Goal: Use online tool/utility: Utilize a website feature to perform a specific function

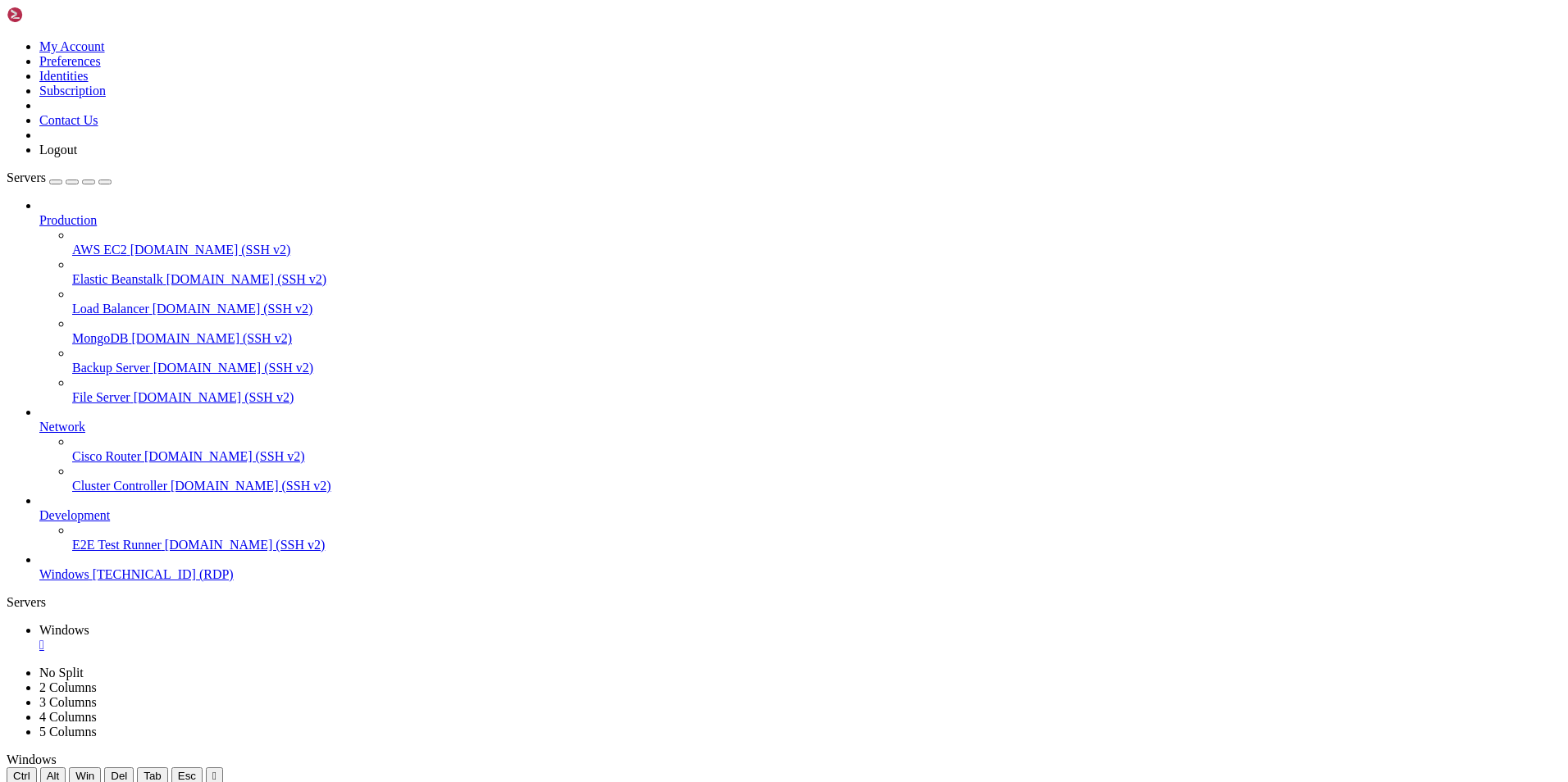
drag, startPoint x: 1023, startPoint y: 833, endPoint x: 1388, endPoint y: 883, distance: 368.4
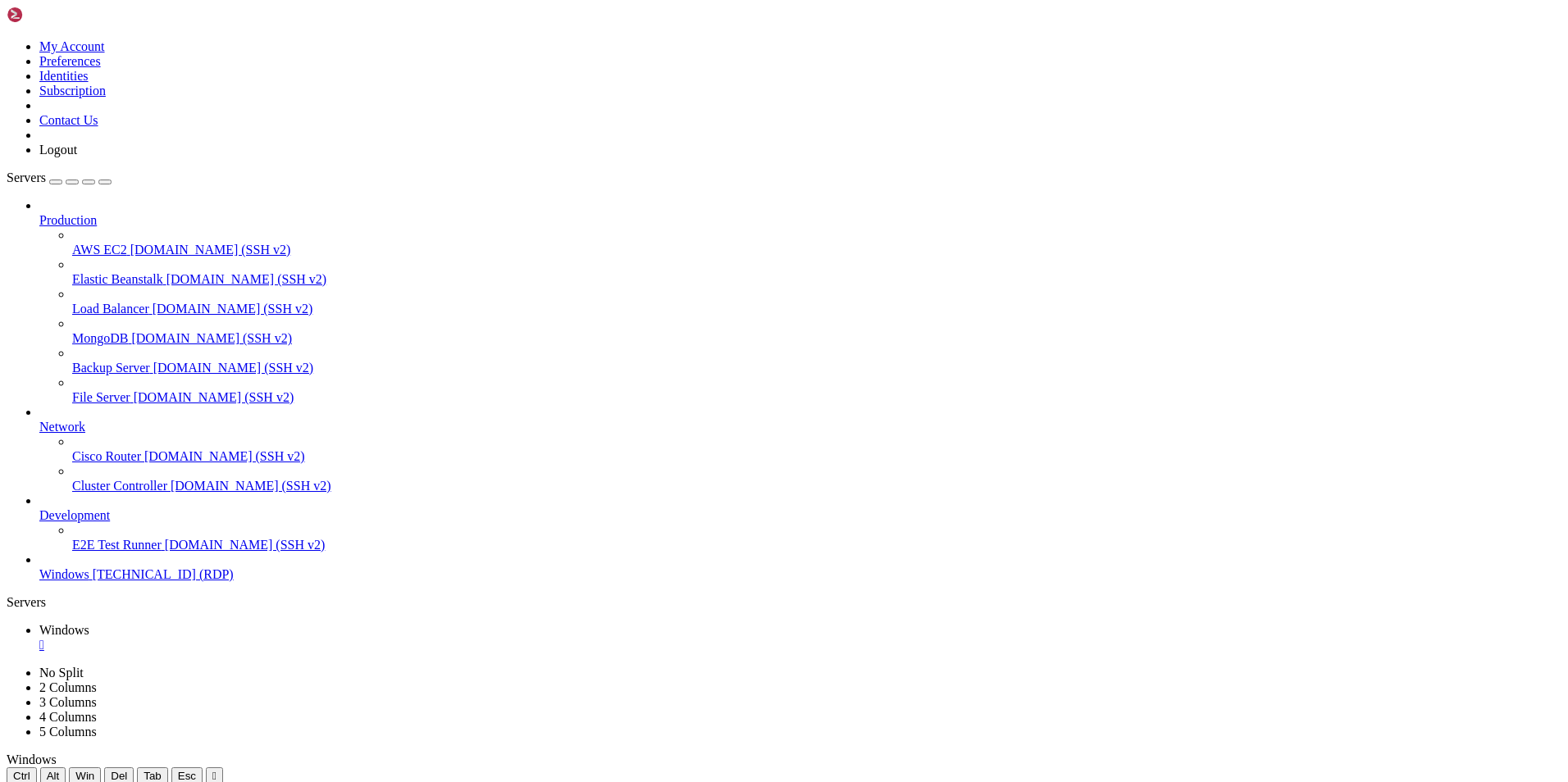
drag, startPoint x: 458, startPoint y: 794, endPoint x: 1296, endPoint y: 841, distance: 839.3
drag, startPoint x: 179, startPoint y: 1342, endPoint x: 181, endPoint y: 869, distance: 473.0
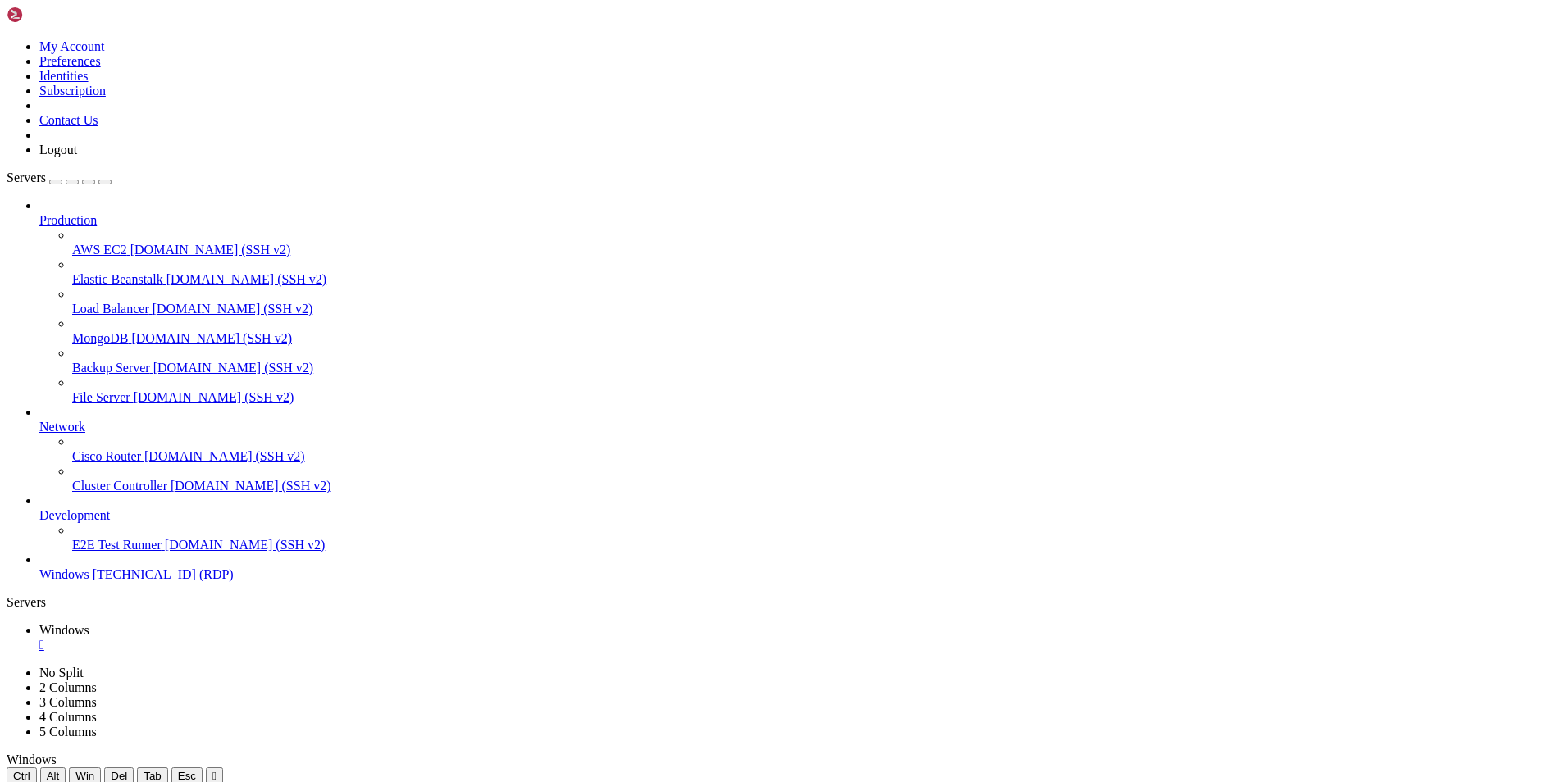
drag, startPoint x: 811, startPoint y: 872, endPoint x: 138, endPoint y: 860, distance: 673.1
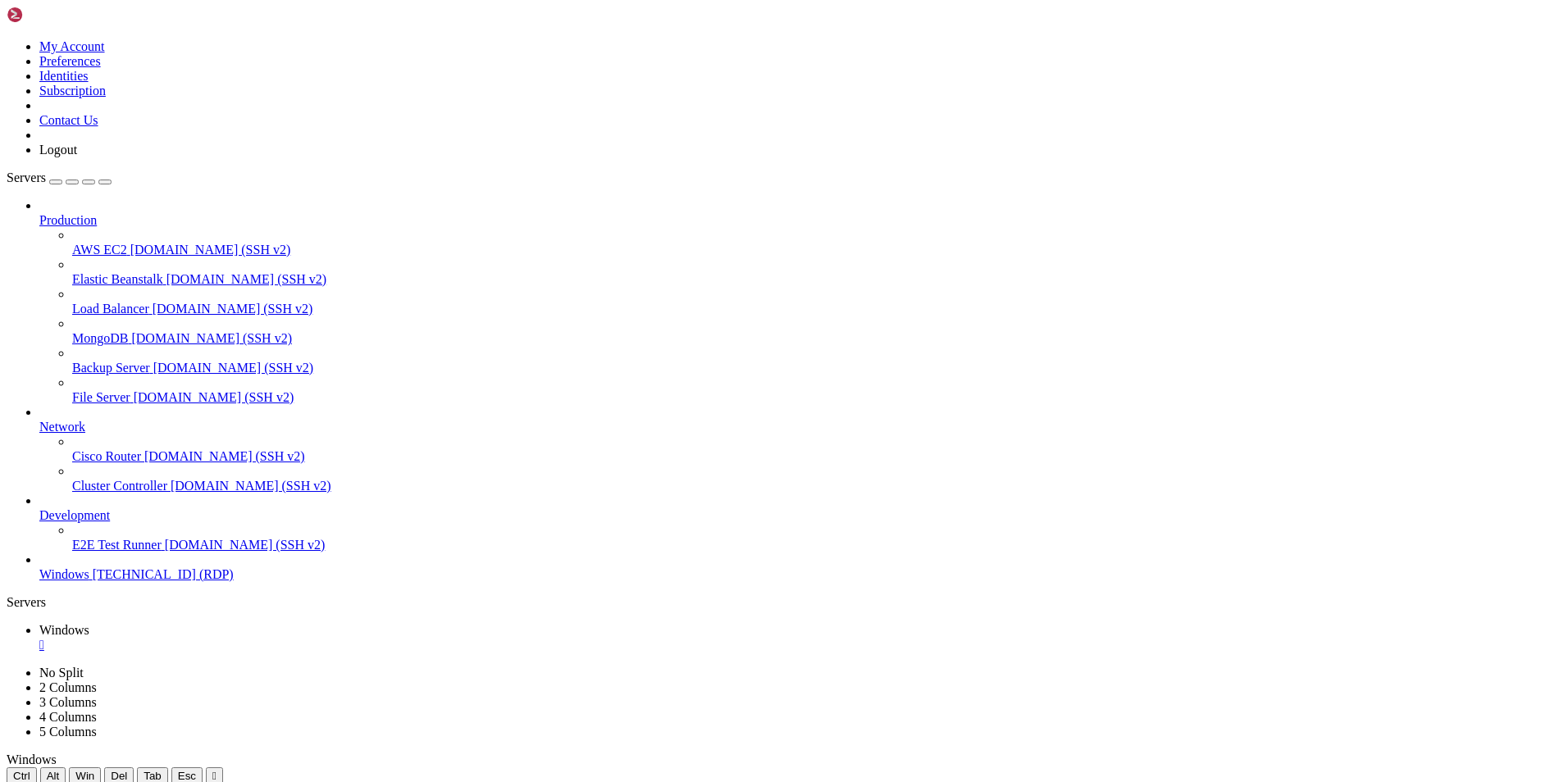
drag, startPoint x: 927, startPoint y: 838, endPoint x: 1408, endPoint y: 1052, distance: 526.5
drag, startPoint x: 1384, startPoint y: 888, endPoint x: 747, endPoint y: 860, distance: 637.6
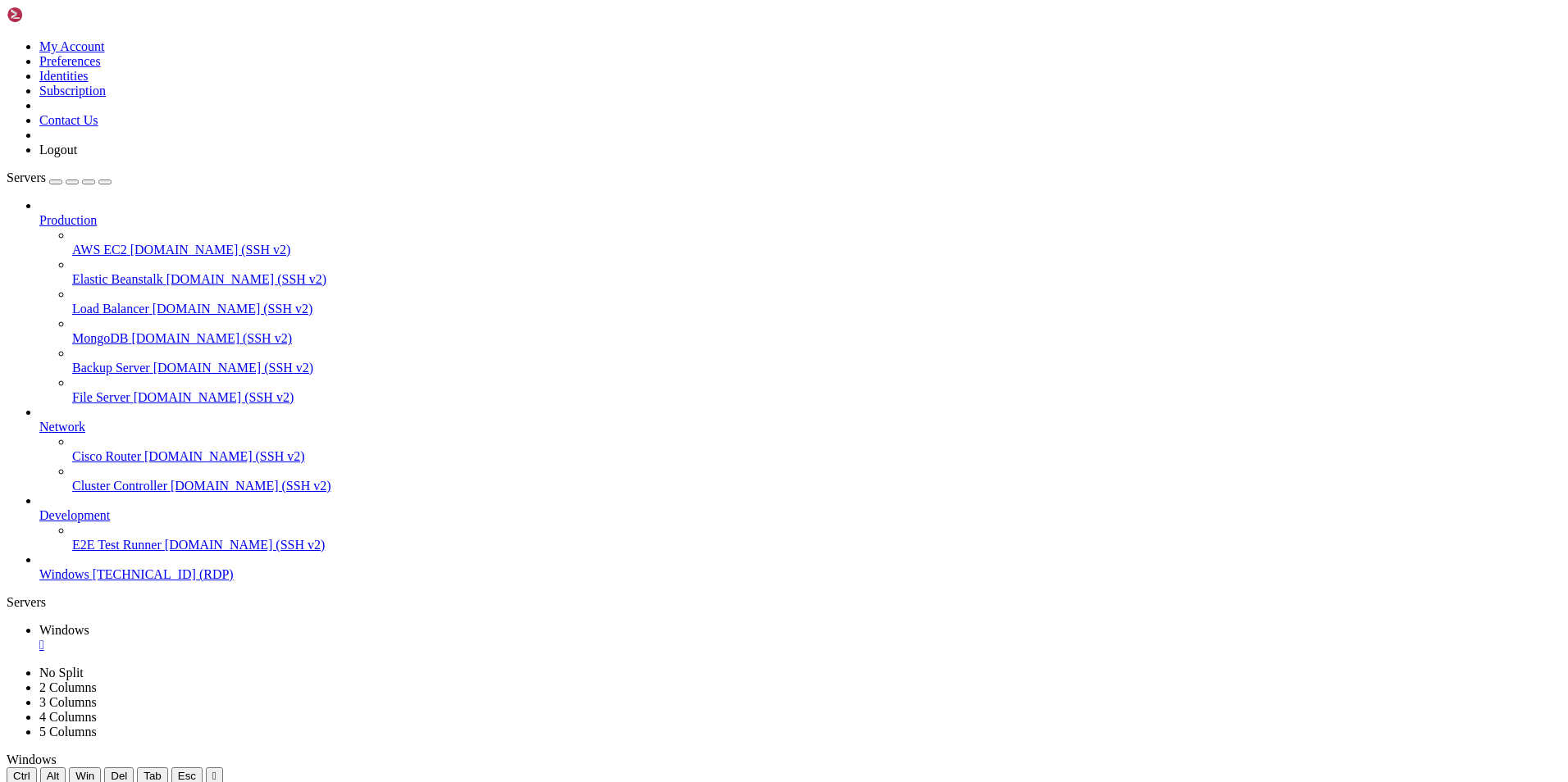
drag, startPoint x: 1482, startPoint y: 1059, endPoint x: 1257, endPoint y: 913, distance: 268.2
drag, startPoint x: 181, startPoint y: 897, endPoint x: 149, endPoint y: 1007, distance: 114.6
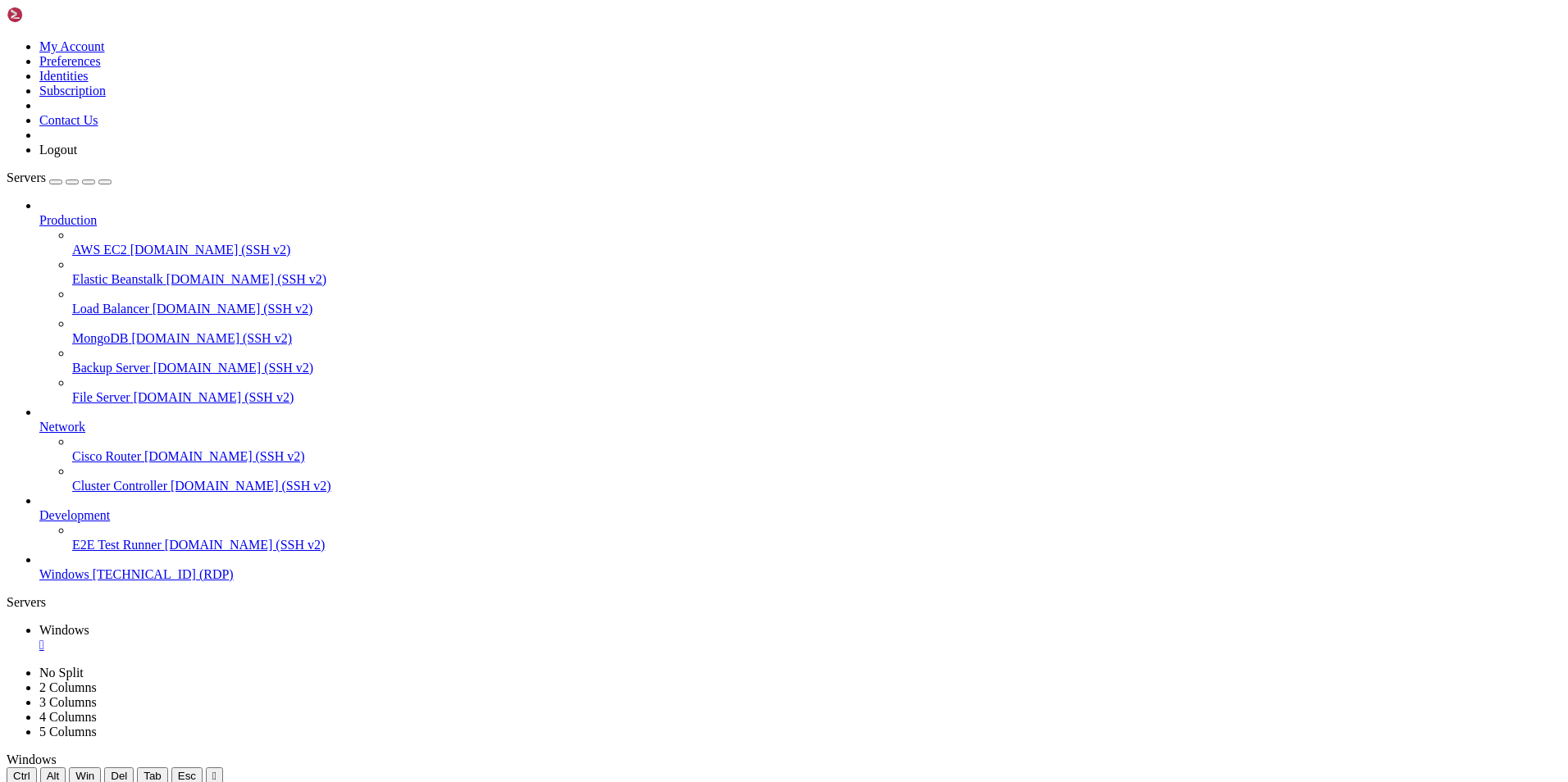
drag, startPoint x: 1483, startPoint y: 888, endPoint x: 1455, endPoint y: 1406, distance: 518.8
drag, startPoint x: 837, startPoint y: 1243, endPoint x: 660, endPoint y: 802, distance: 475.2
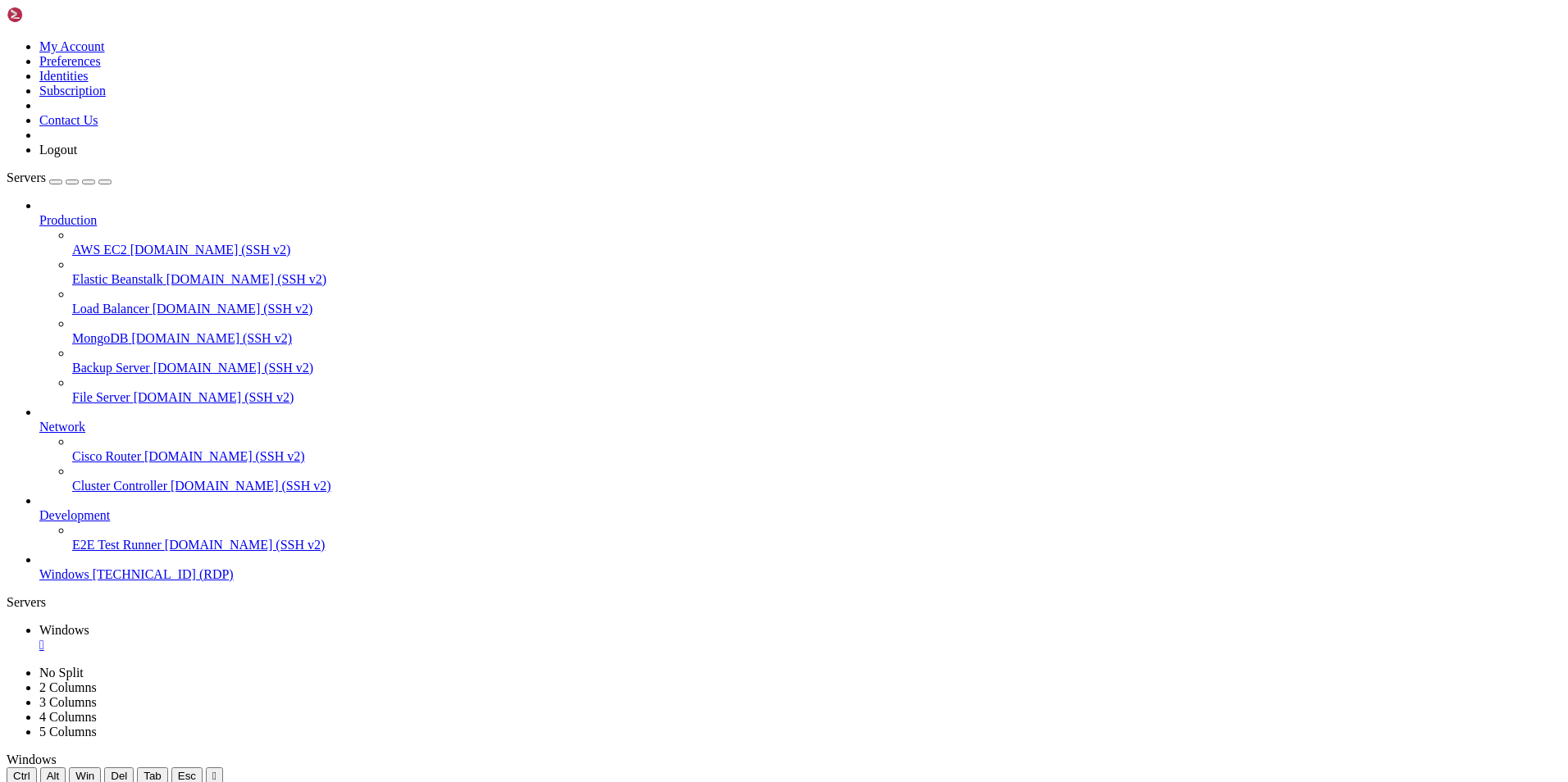
drag, startPoint x: 855, startPoint y: 1088, endPoint x: 291, endPoint y: 829, distance: 620.6
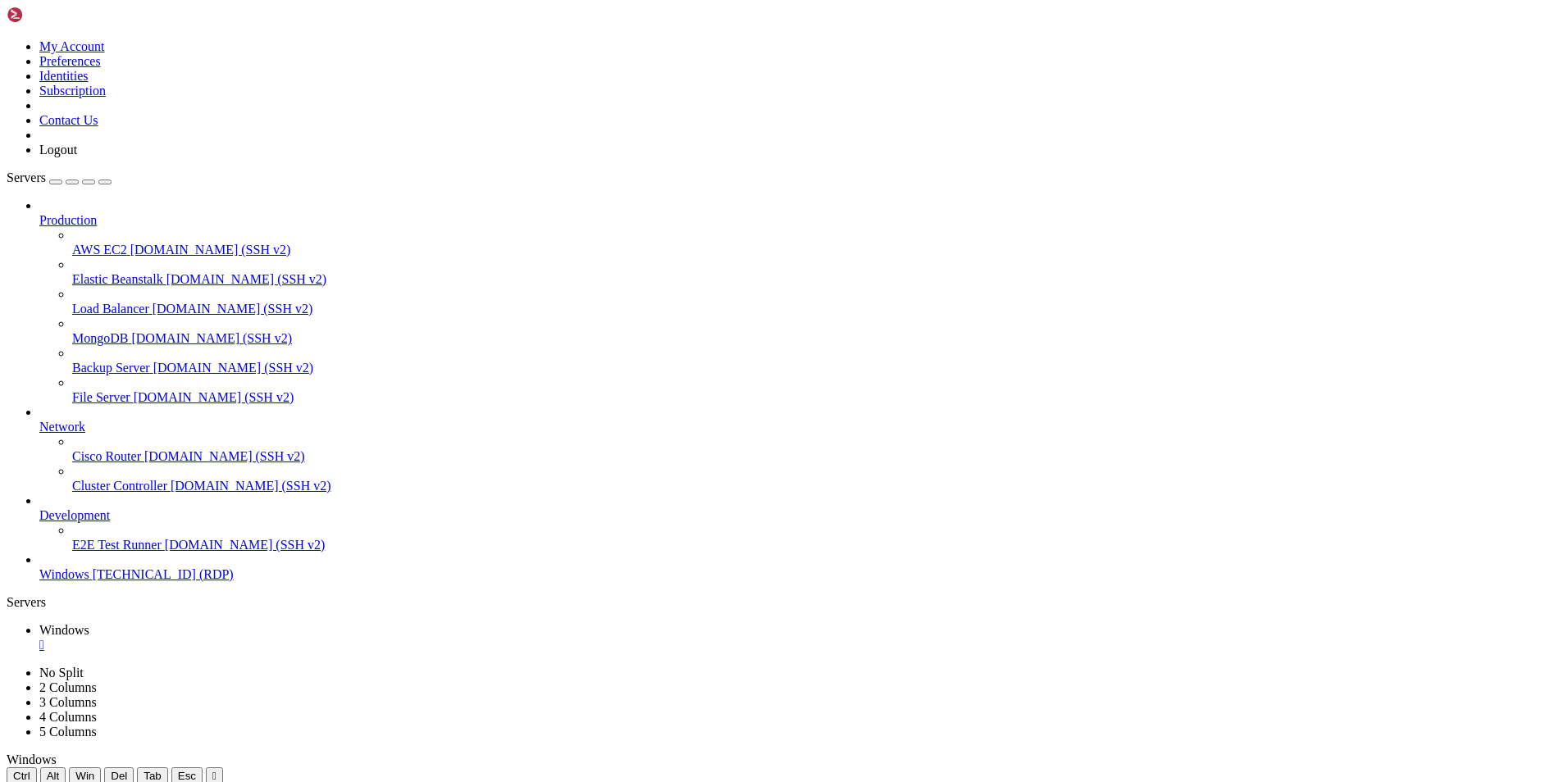
drag, startPoint x: 238, startPoint y: 1121, endPoint x: 293, endPoint y: 1133, distance: 56.3
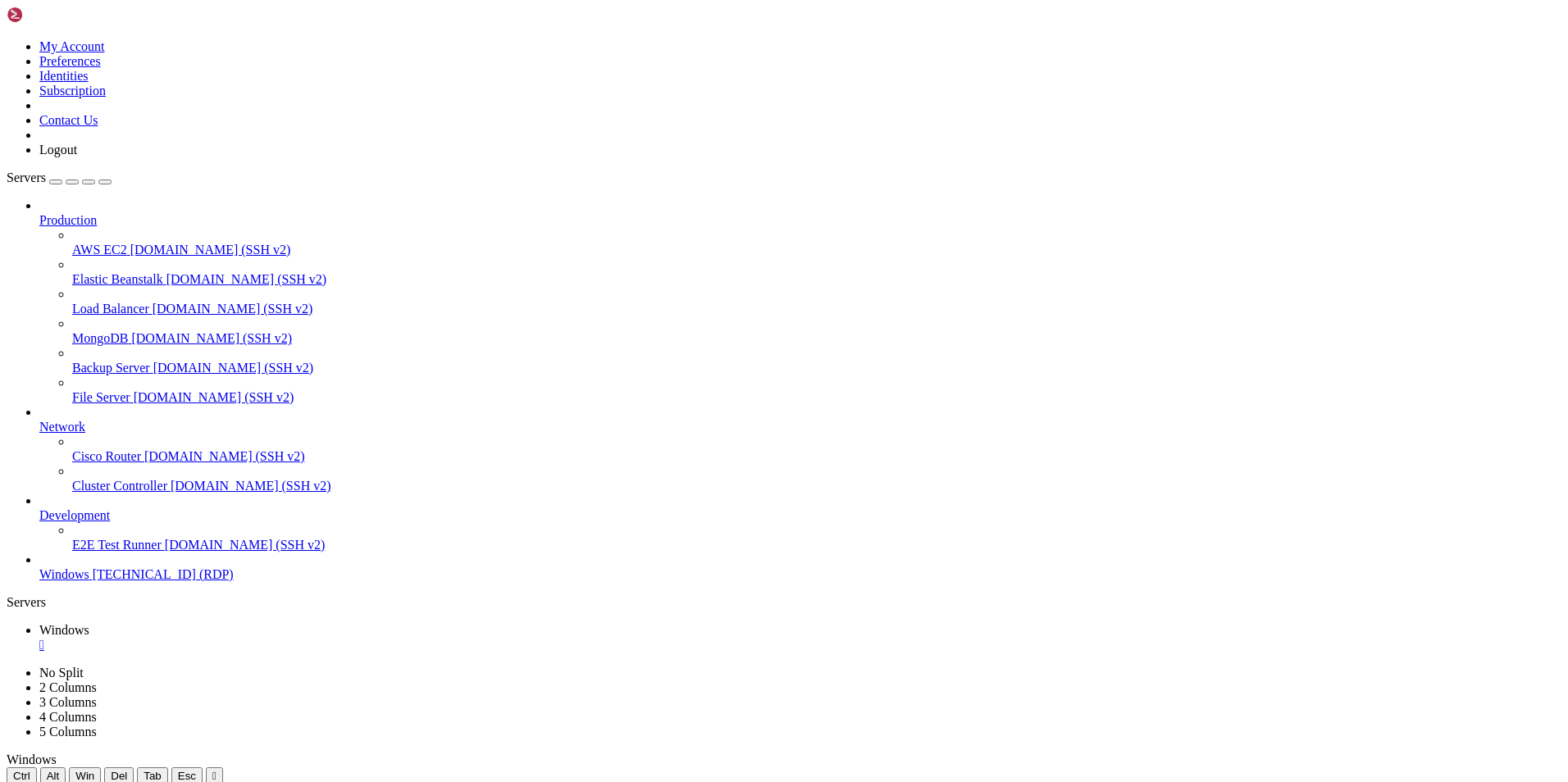
drag, startPoint x: 764, startPoint y: 1303, endPoint x: 227, endPoint y: 1162, distance: 555.2
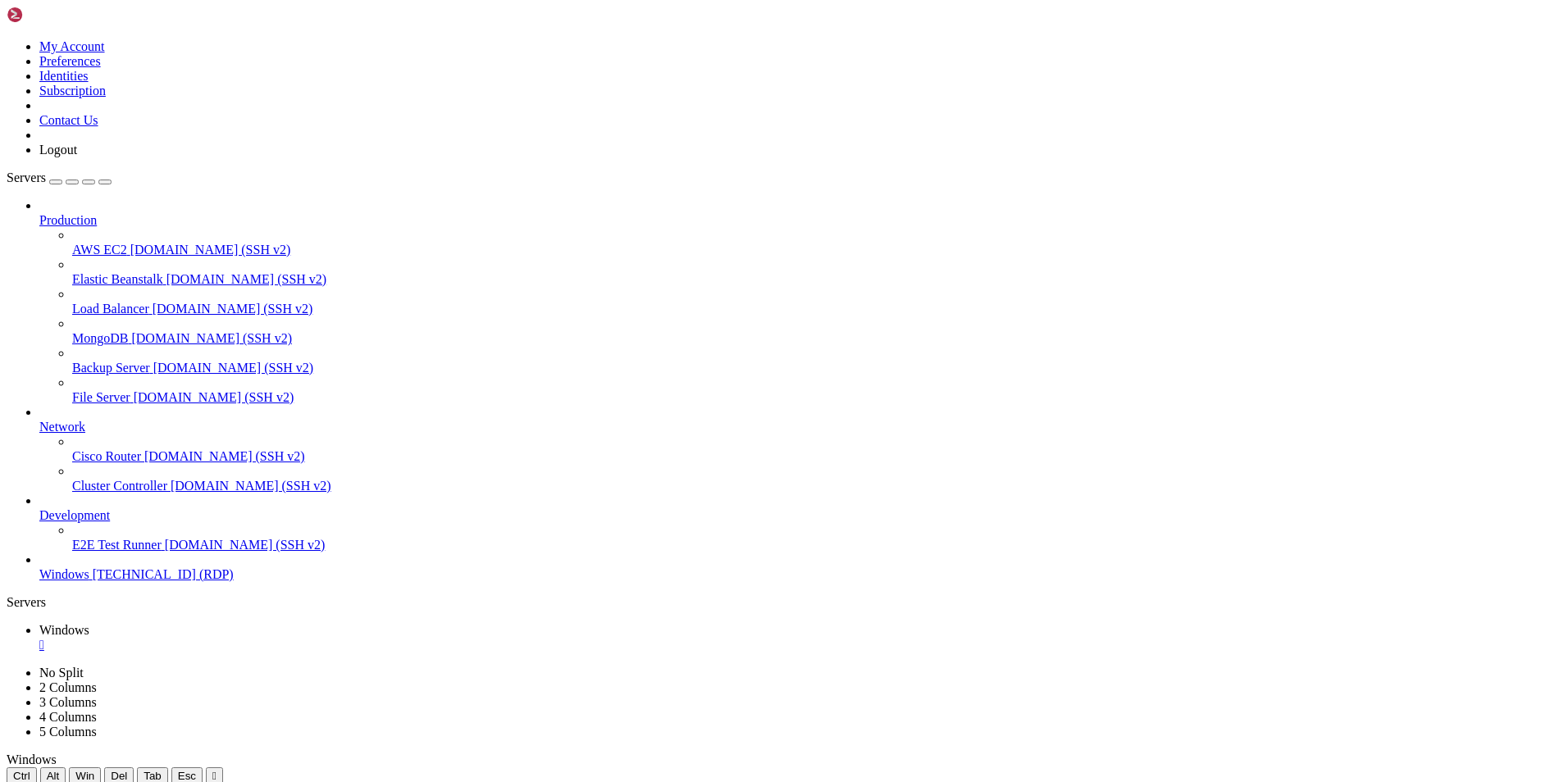
drag, startPoint x: 388, startPoint y: 1254, endPoint x: 240, endPoint y: 1000, distance: 294.0
drag, startPoint x: 355, startPoint y: 1006, endPoint x: 346, endPoint y: 1007, distance: 9.1
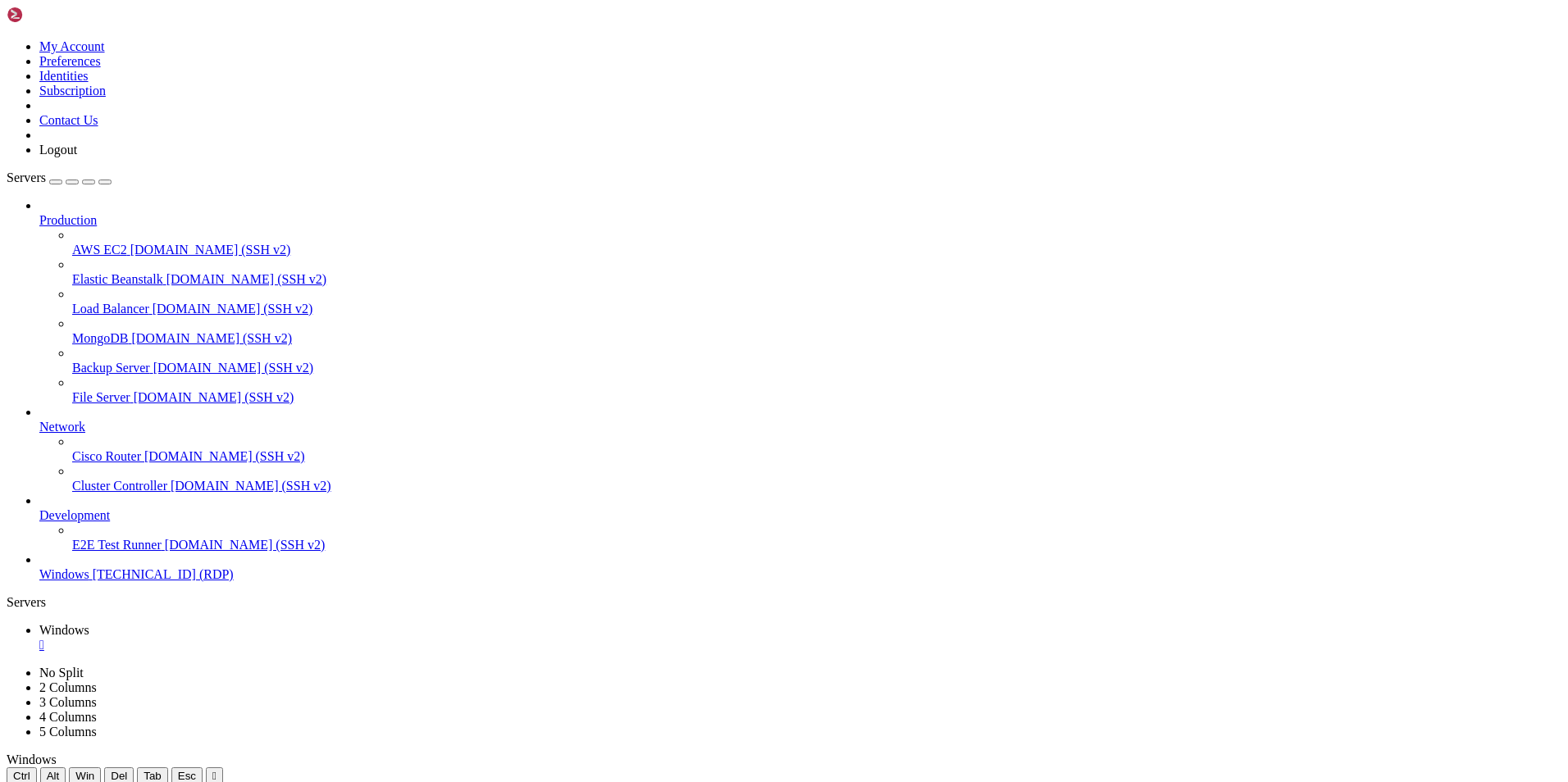
drag, startPoint x: 741, startPoint y: 868, endPoint x: 843, endPoint y: 866, distance: 102.0
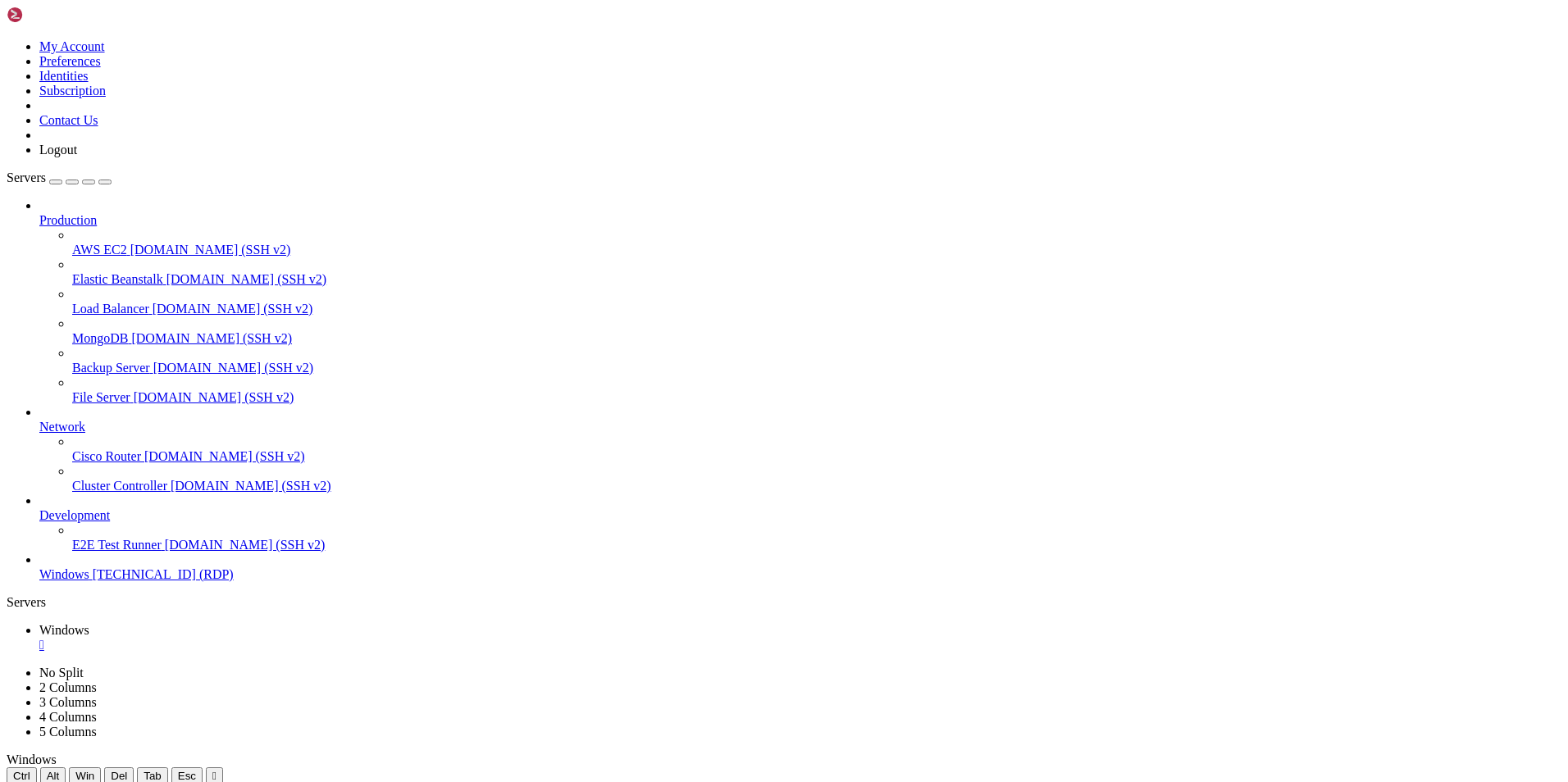
drag, startPoint x: 584, startPoint y: 1213, endPoint x: 225, endPoint y: 1162, distance: 362.6
drag, startPoint x: 244, startPoint y: 1192, endPoint x: 228, endPoint y: 1167, distance: 29.7
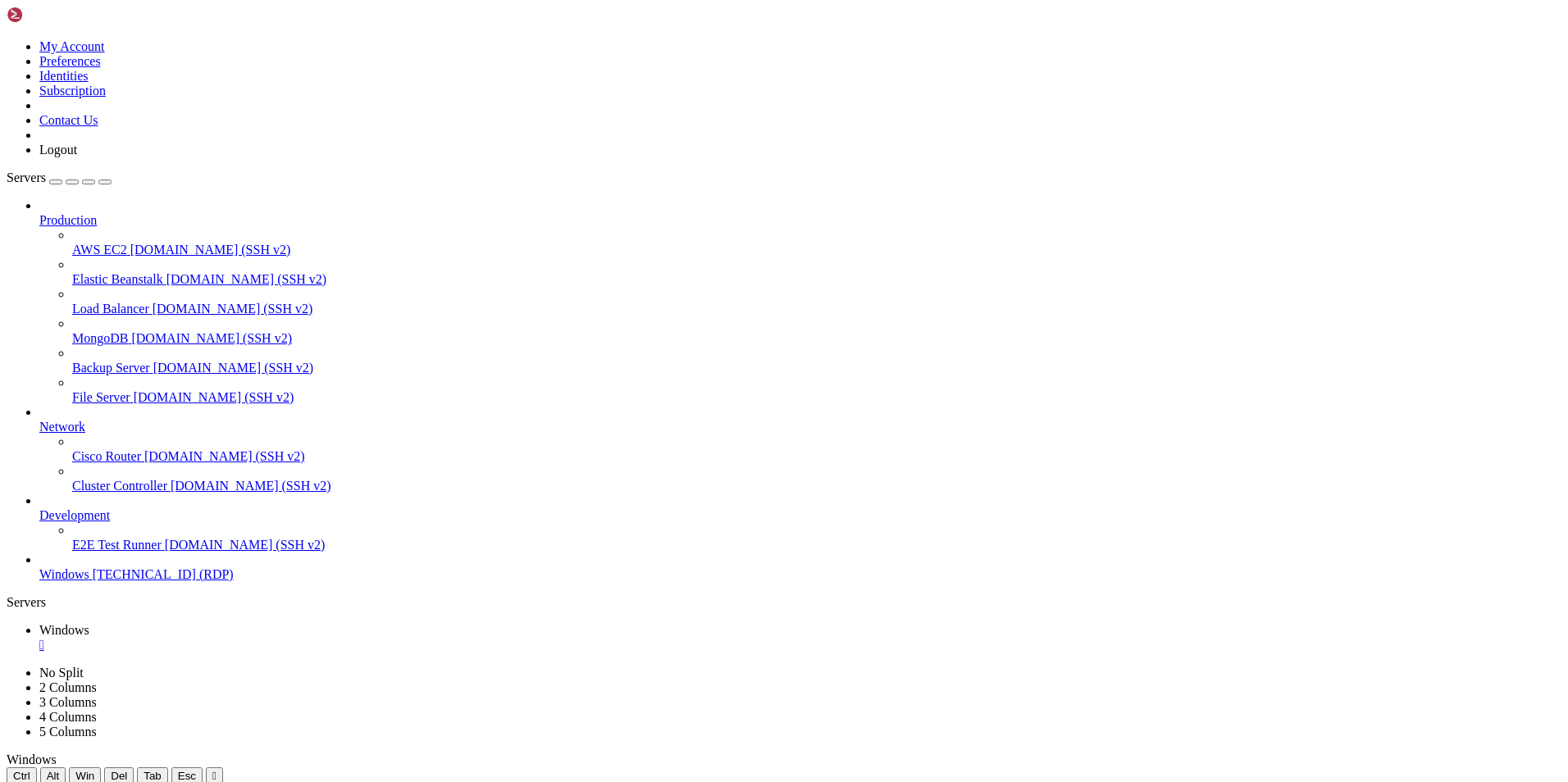
drag, startPoint x: 475, startPoint y: 1217, endPoint x: 227, endPoint y: 1164, distance: 253.6
drag, startPoint x: 278, startPoint y: 1240, endPoint x: 231, endPoint y: 1164, distance: 89.4
